Goal: Ask a question

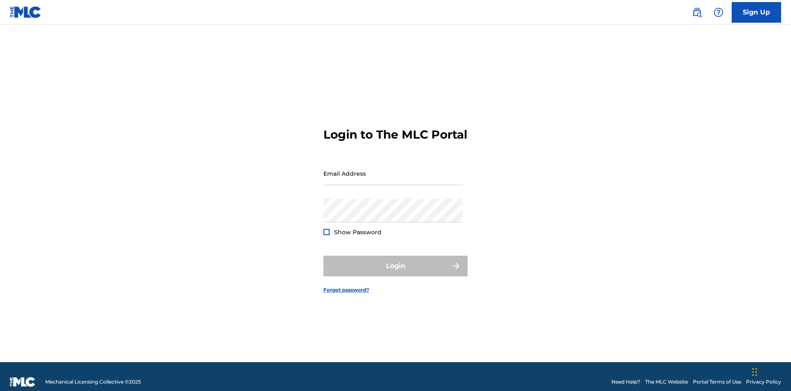
scroll to position [11, 0]
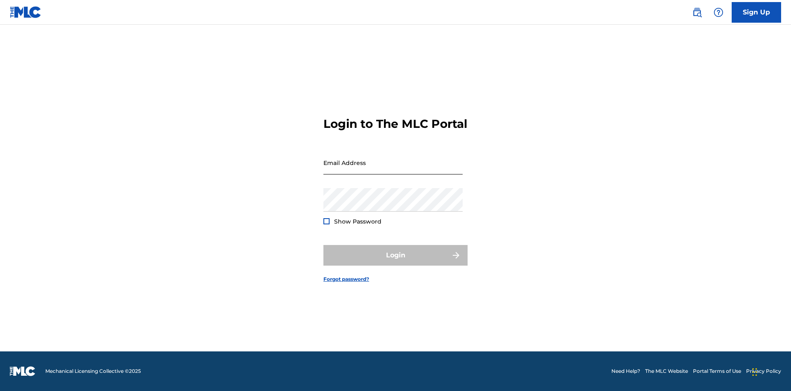
click at [393, 169] on input "Email Address" at bounding box center [393, 162] width 139 height 23
type input "[EMAIL_ADDRESS][DOMAIN_NAME]"
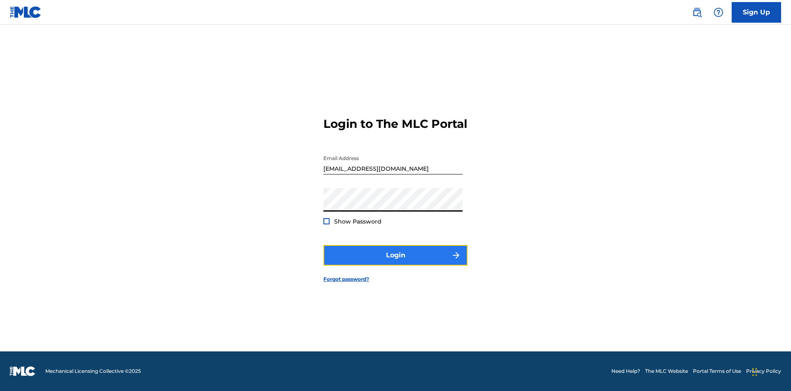
click at [396, 262] on button "Login" at bounding box center [396, 255] width 144 height 21
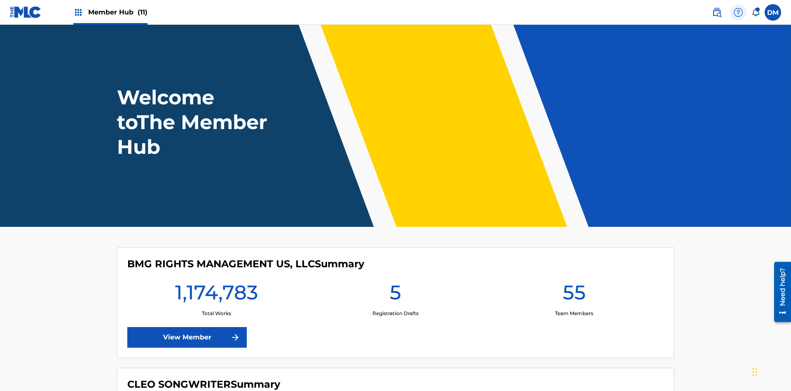
click at [739, 12] on img at bounding box center [739, 12] width 10 height 10
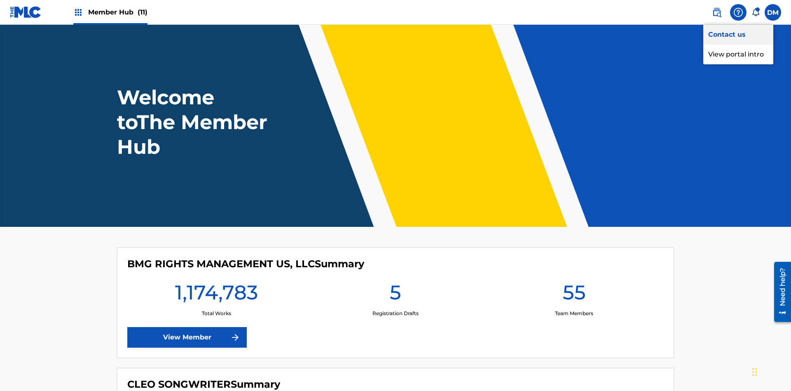
click at [739, 34] on link "Contact us" at bounding box center [739, 35] width 70 height 20
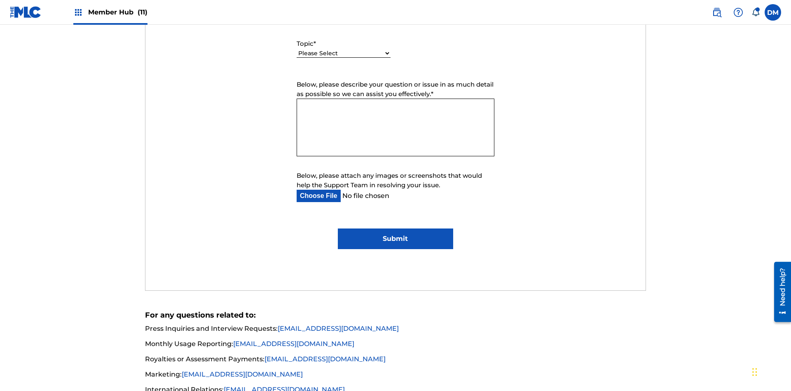
click at [344, 54] on select "Please Select I need help with my account I need help with managing my catalog …" at bounding box center [344, 53] width 94 height 9
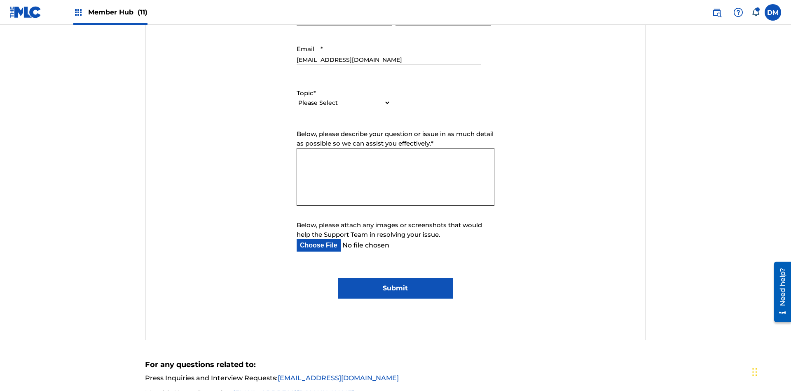
select select "I need help with managing my catalog"
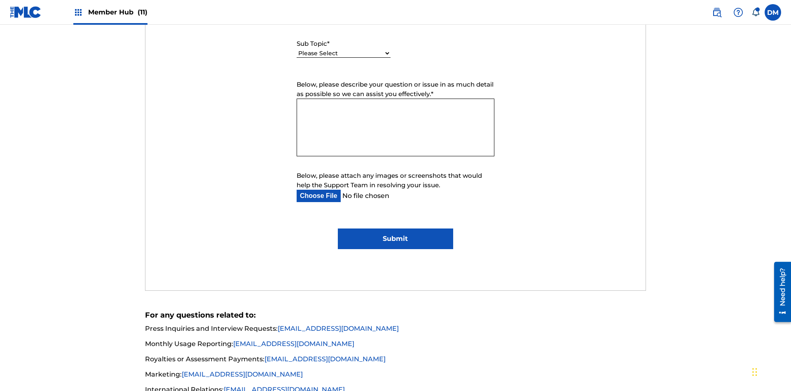
click at [344, 54] on select "Please Select I need help with CWR I need help registering my work(s) in The ML…" at bounding box center [344, 53] width 94 height 9
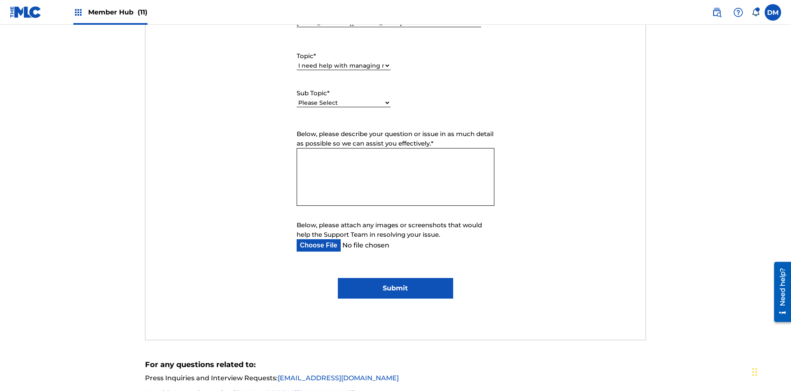
select select "I need help editing my works"
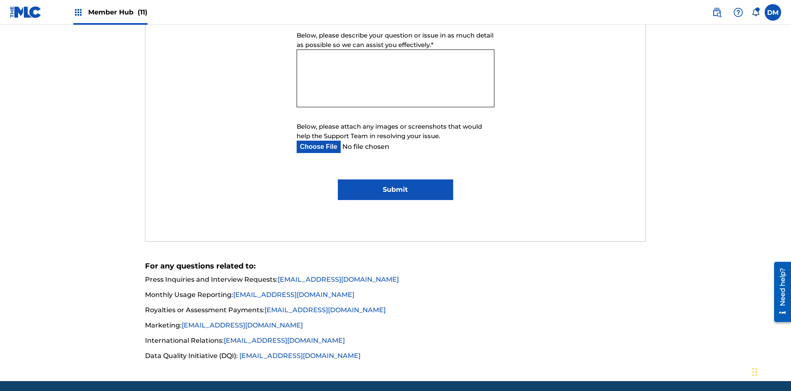
click at [396, 78] on textarea "Below, please describe your question or issue in as much detail as possible so …" at bounding box center [396, 78] width 198 height 58
